Goal: Task Accomplishment & Management: Understand process/instructions

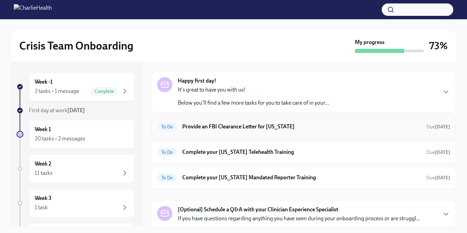
scroll to position [19, 0]
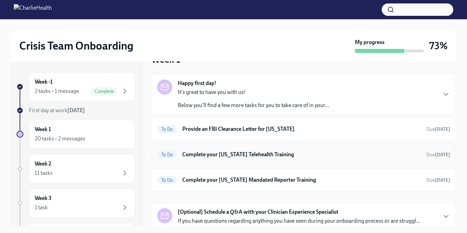
click at [287, 153] on h6 "Complete your [US_STATE] Telehealth Training" at bounding box center [301, 155] width 239 height 8
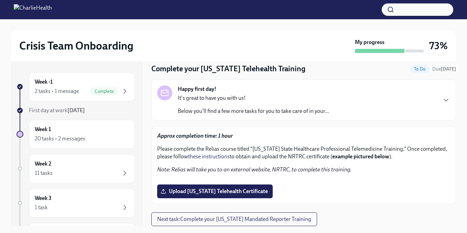
scroll to position [8, 0]
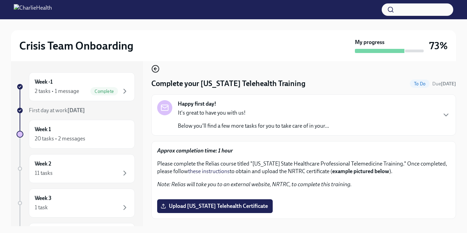
click at [154, 69] on icon "button" at bounding box center [154, 68] width 1 height 3
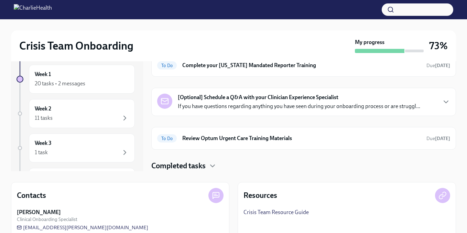
scroll to position [101, 0]
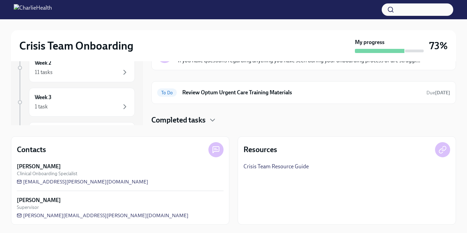
click at [193, 120] on h4 "Completed tasks" at bounding box center [178, 120] width 54 height 10
click at [203, 120] on h4 "Completed tasks" at bounding box center [178, 120] width 54 height 10
click at [194, 118] on h4 "Completed tasks" at bounding box center [178, 120] width 54 height 10
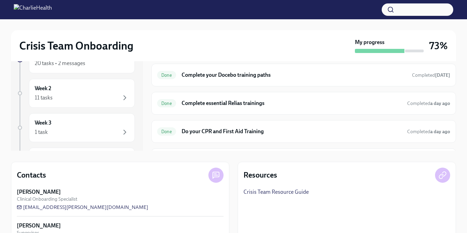
scroll to position [310, 0]
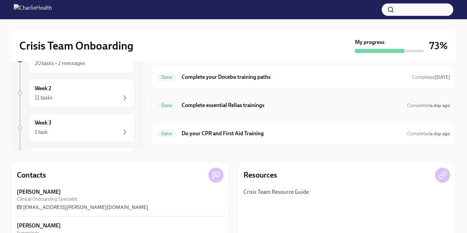
click at [259, 104] on h6 "Complete essential Relias trainings" at bounding box center [292, 106] width 220 height 8
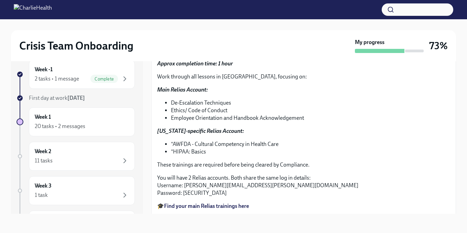
scroll to position [121, 0]
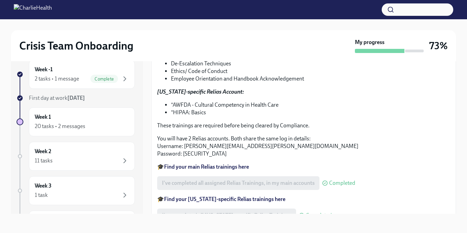
click at [234, 167] on strong "Find your main Relias trainings here" at bounding box center [206, 166] width 85 height 7
click at [192, 199] on strong "Find your [US_STATE]-specific Relias trainings here" at bounding box center [224, 199] width 121 height 7
click at [69, 121] on div "Week 1 20 tasks • 2 messages" at bounding box center [82, 121] width 94 height 17
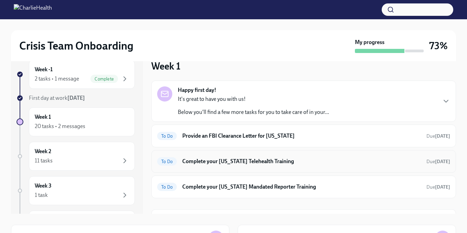
click at [255, 161] on h6 "Complete your [US_STATE] Telehealth Training" at bounding box center [301, 162] width 239 height 8
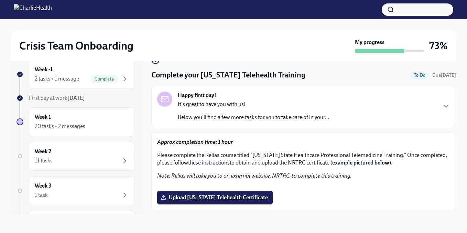
scroll to position [5, 0]
